Goal: Navigation & Orientation: Find specific page/section

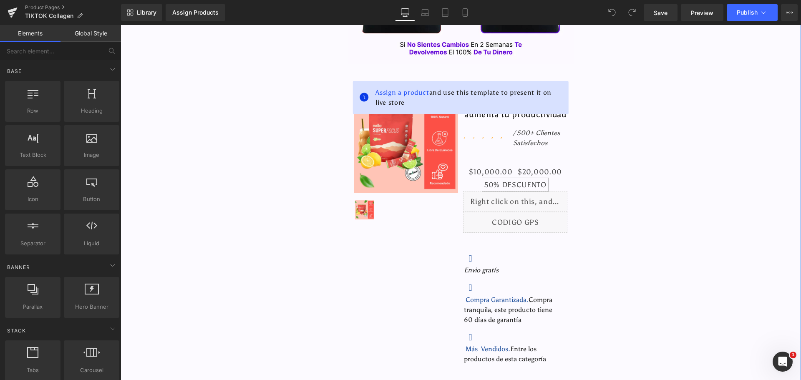
scroll to position [459, 0]
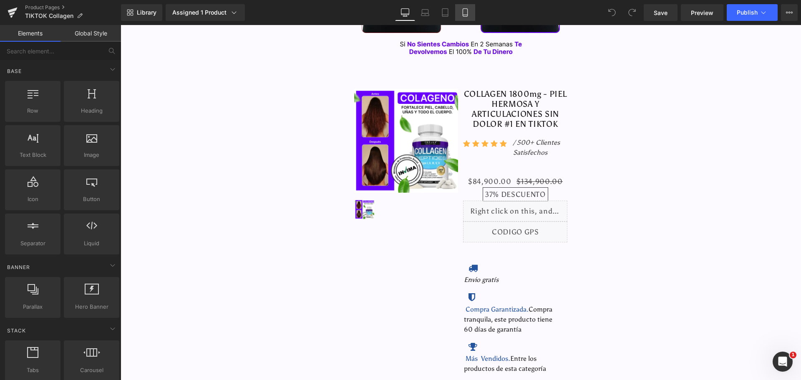
click at [467, 16] on icon at bounding box center [465, 13] width 5 height 8
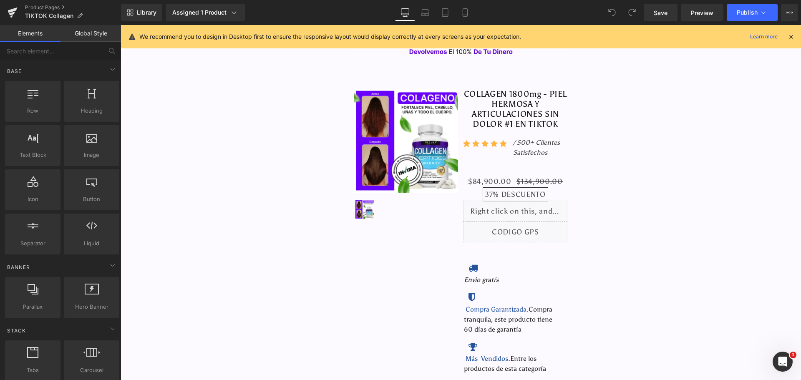
click at [790, 36] on icon at bounding box center [791, 37] width 8 height 8
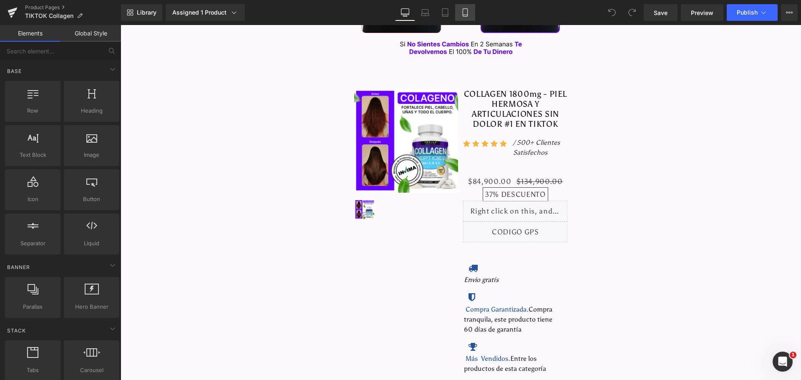
click at [469, 12] on icon at bounding box center [465, 12] width 8 height 8
click at [469, 13] on icon at bounding box center [465, 12] width 8 height 8
drag, startPoint x: 469, startPoint y: 13, endPoint x: 406, endPoint y: 46, distance: 71.7
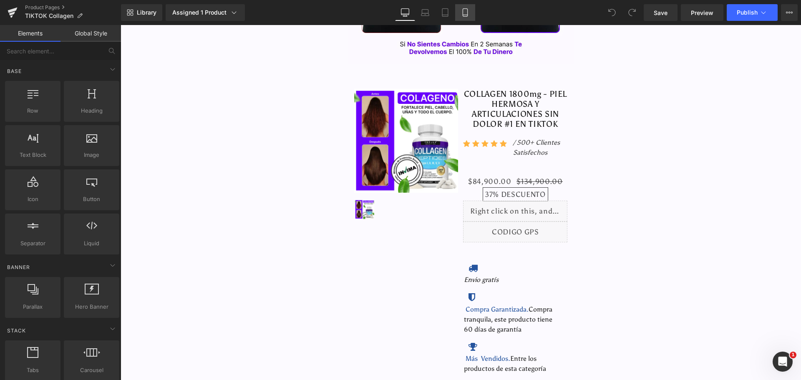
click at [469, 13] on icon at bounding box center [465, 12] width 8 height 8
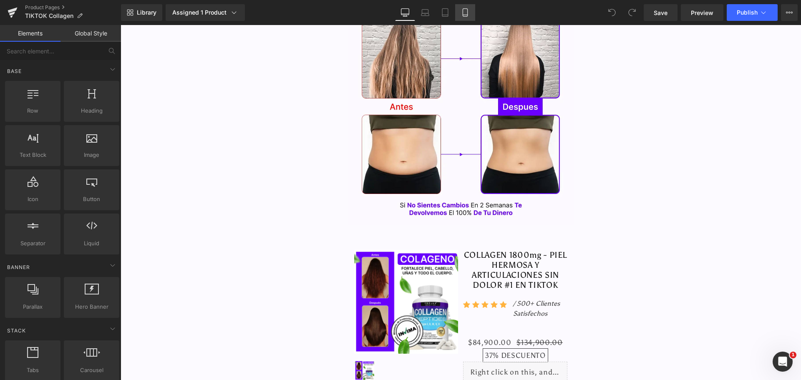
scroll to position [297, 0]
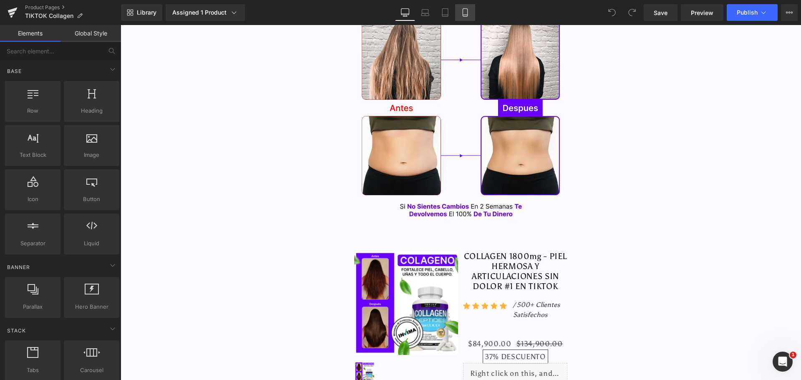
click at [467, 10] on icon at bounding box center [465, 12] width 8 height 8
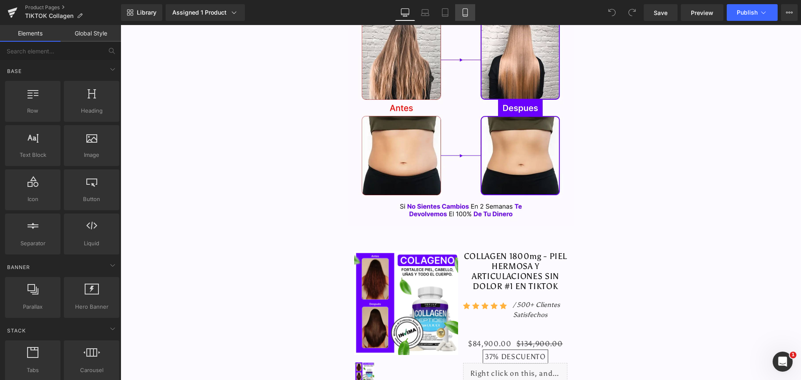
click at [467, 10] on icon at bounding box center [465, 12] width 8 height 8
click at [469, 8] on link "Mobile" at bounding box center [465, 12] width 20 height 17
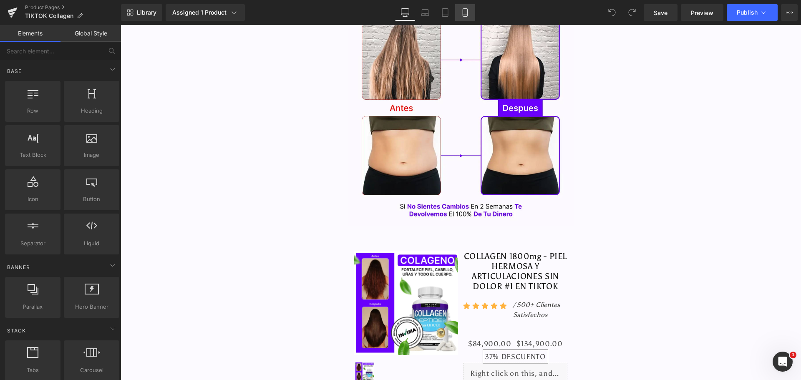
click at [469, 8] on link "Mobile" at bounding box center [465, 12] width 20 height 17
click at [444, 13] on icon at bounding box center [445, 12] width 8 height 8
click at [416, 17] on link "Laptop" at bounding box center [425, 12] width 20 height 17
click at [424, 13] on icon at bounding box center [425, 12] width 8 height 8
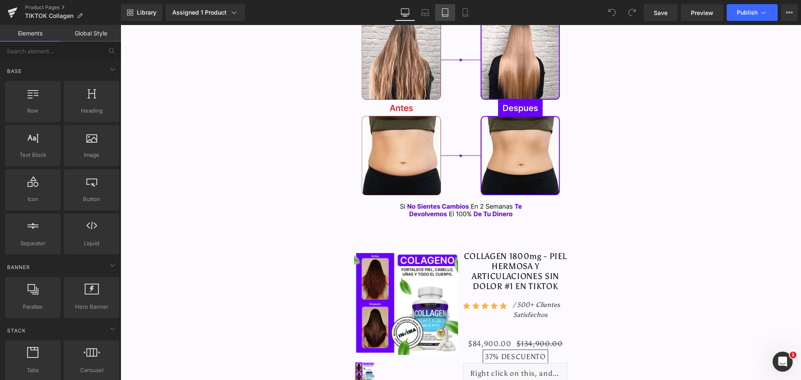
click at [451, 11] on link "Tablet" at bounding box center [445, 12] width 20 height 17
click at [464, 10] on icon at bounding box center [465, 12] width 8 height 8
click at [465, 10] on icon at bounding box center [465, 12] width 8 height 8
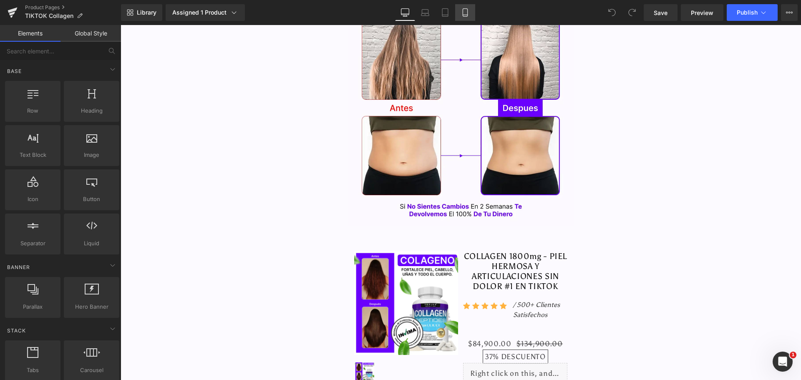
click at [465, 10] on icon at bounding box center [465, 12] width 8 height 8
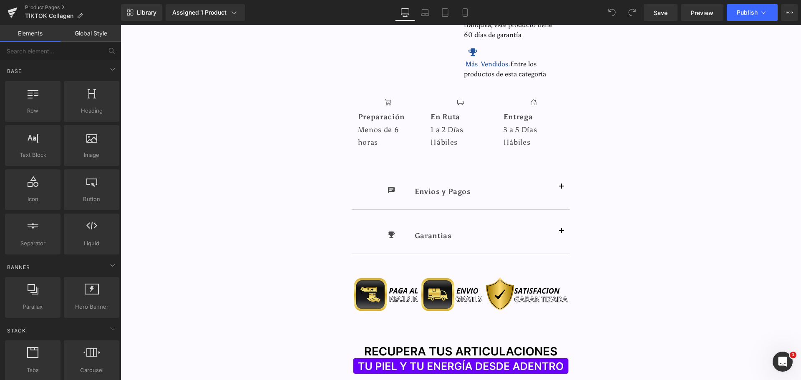
scroll to position [755, 0]
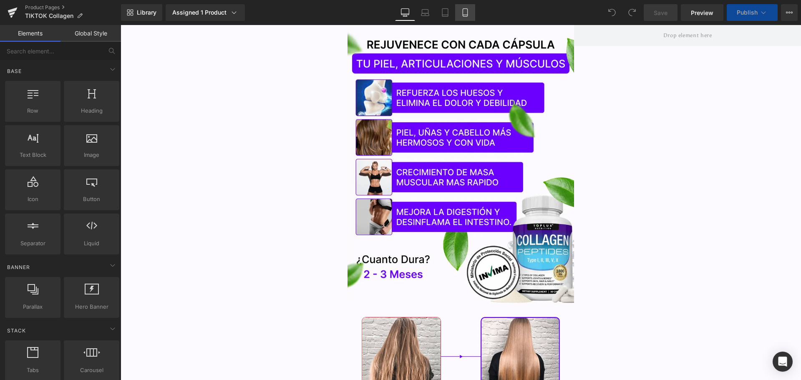
click at [466, 14] on icon at bounding box center [465, 12] width 8 height 8
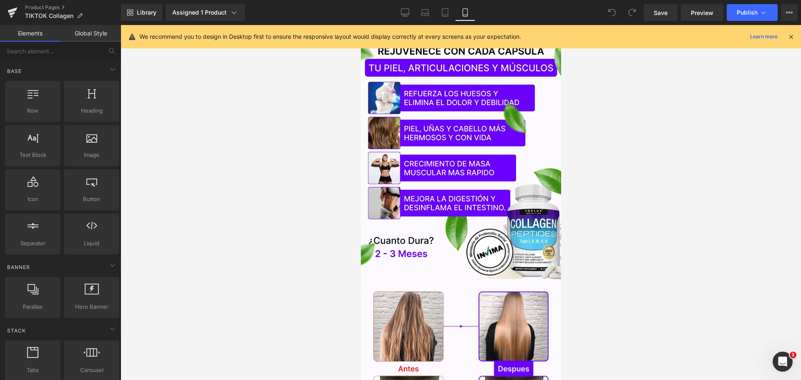
click at [791, 33] on icon at bounding box center [791, 37] width 8 height 8
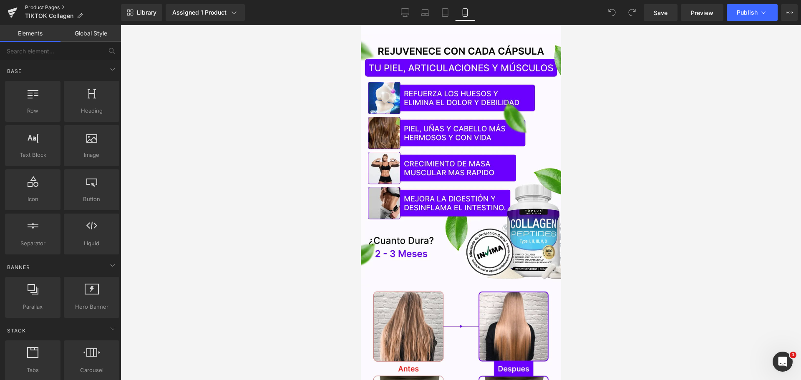
click at [43, 6] on link "Product Pages" at bounding box center [73, 7] width 96 height 7
